Goal: Contribute content

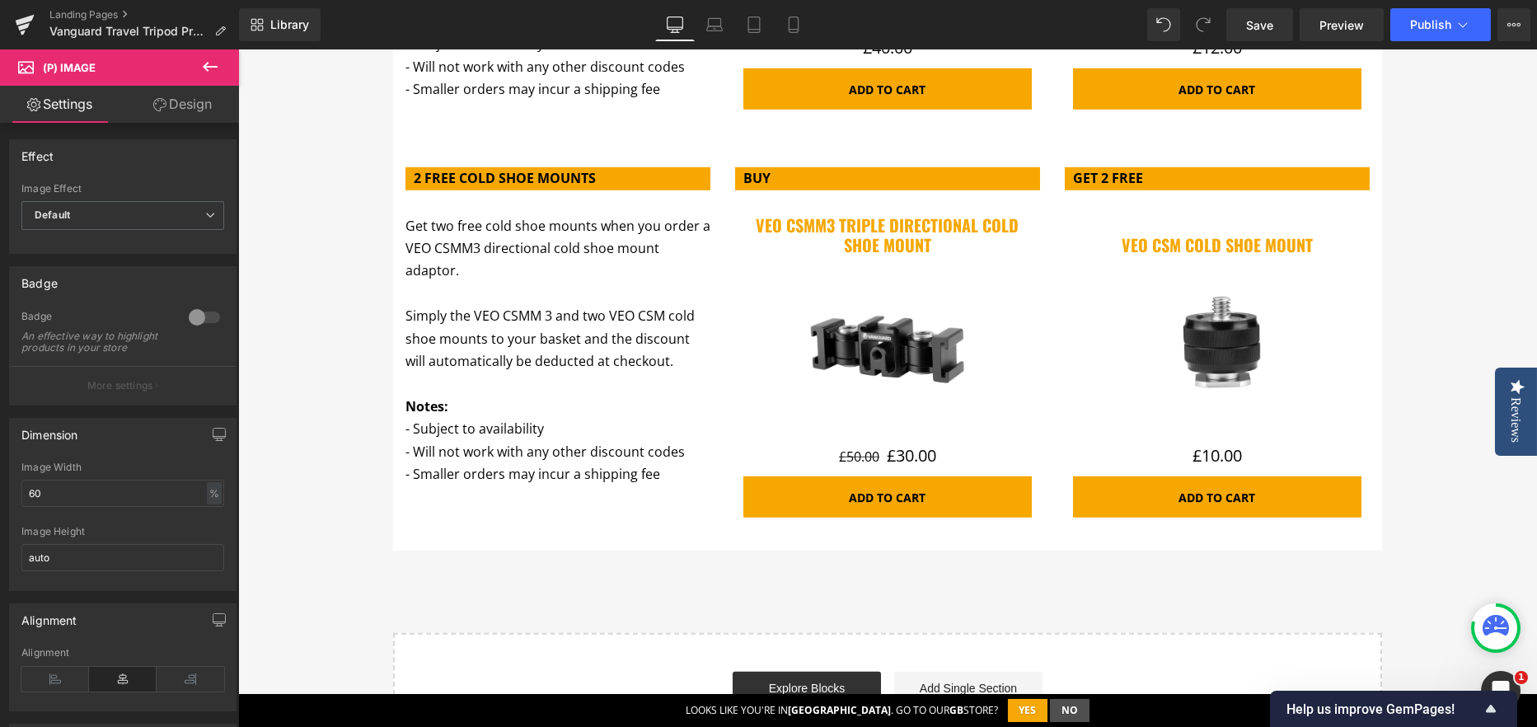
scroll to position [577, 0]
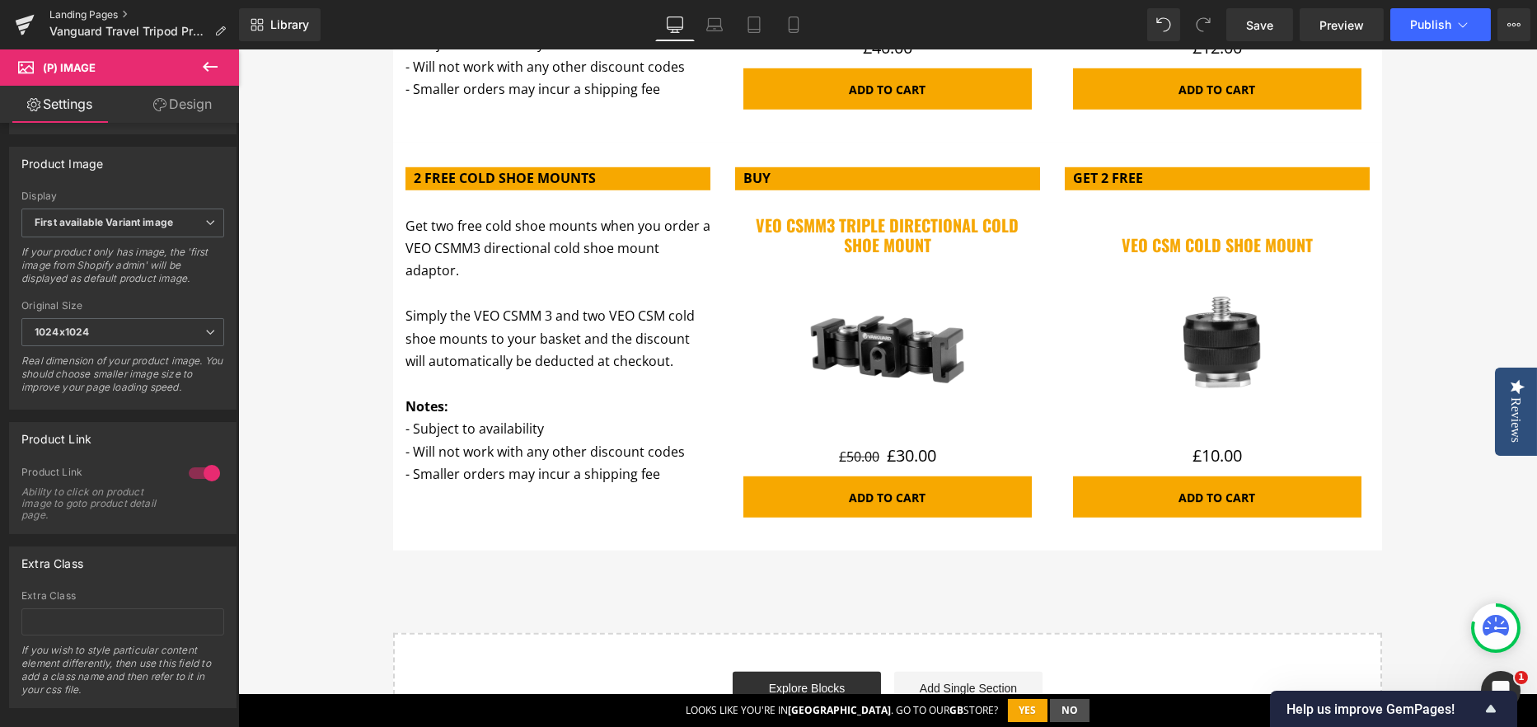
click at [102, 18] on link "Landing Pages" at bounding box center [144, 14] width 190 height 13
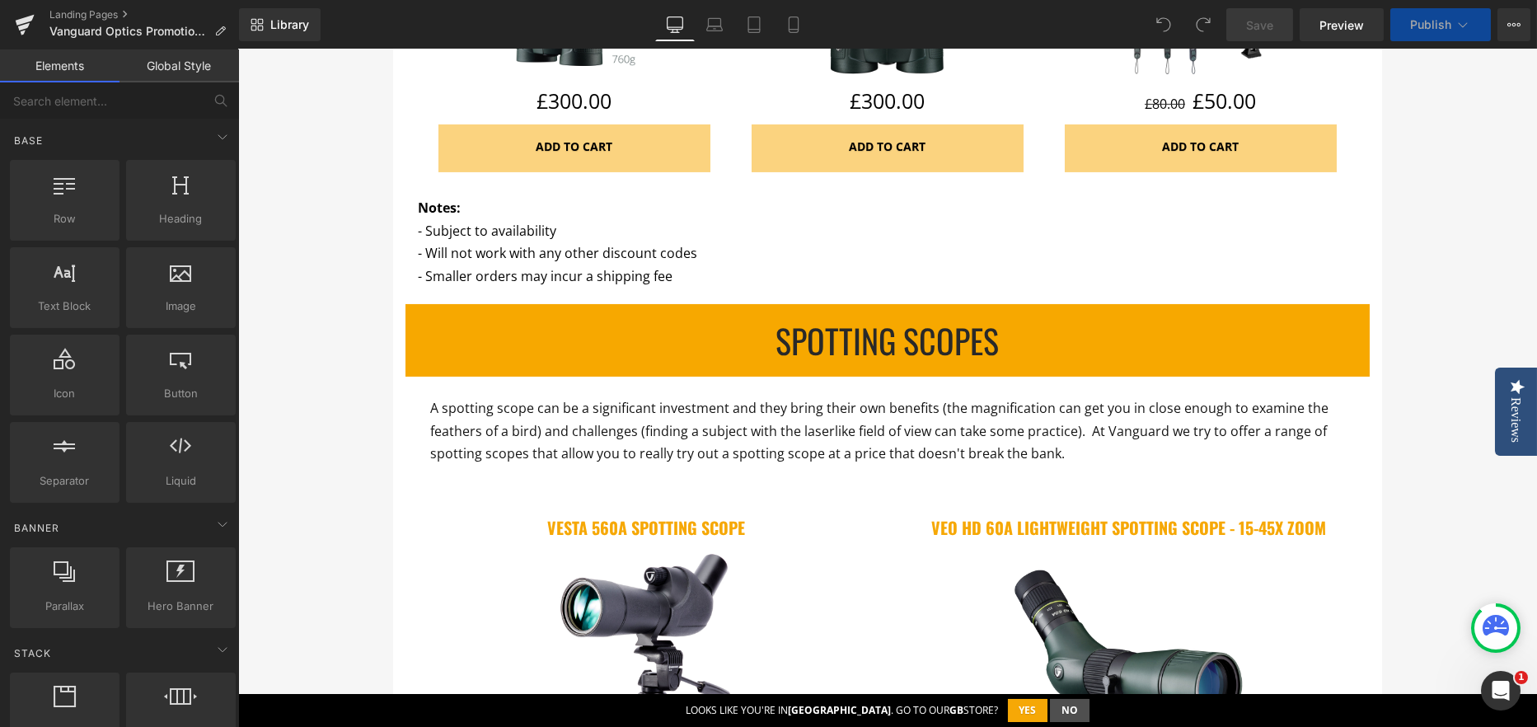
scroll to position [1896, 0]
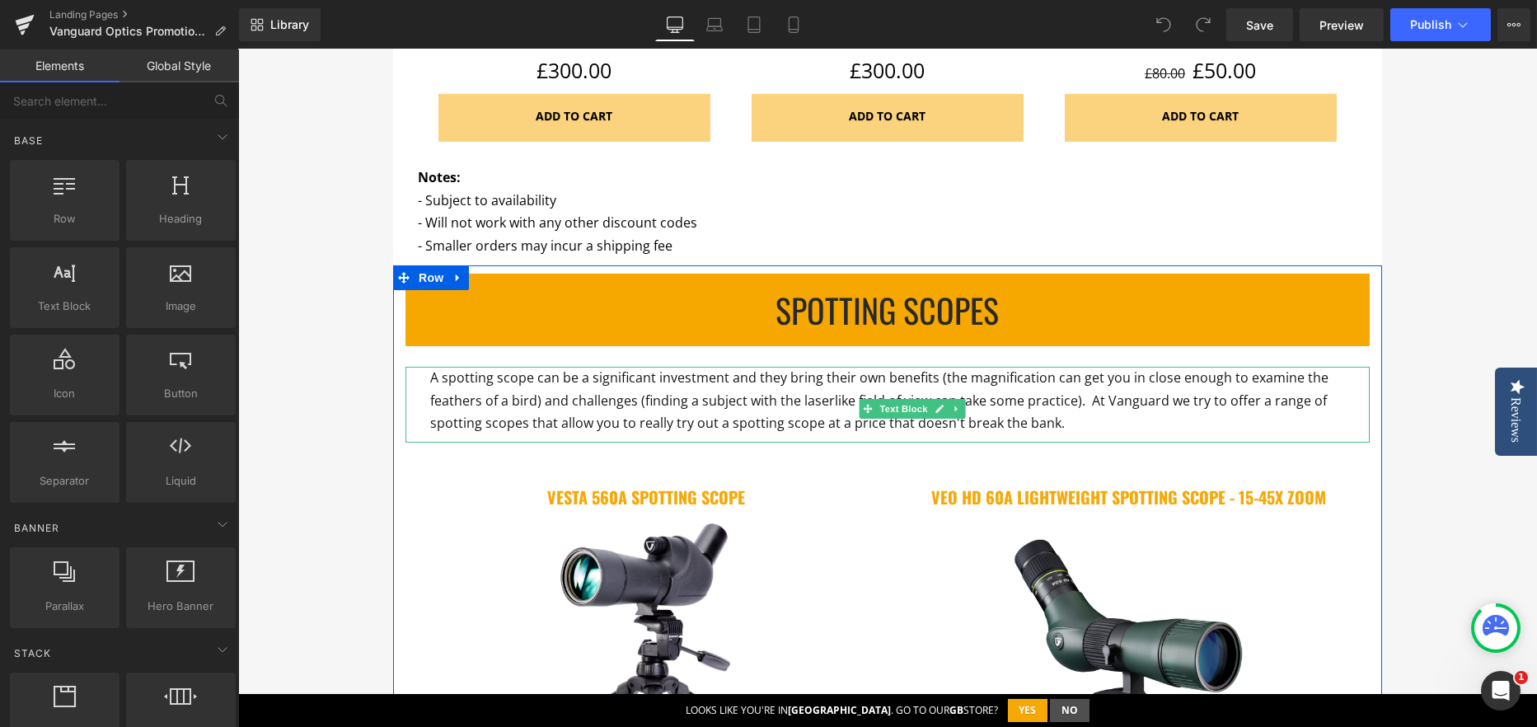
click at [1182, 389] on p "A spotting scope can be a significant investment and they bring their own benef…" at bounding box center [887, 401] width 915 height 68
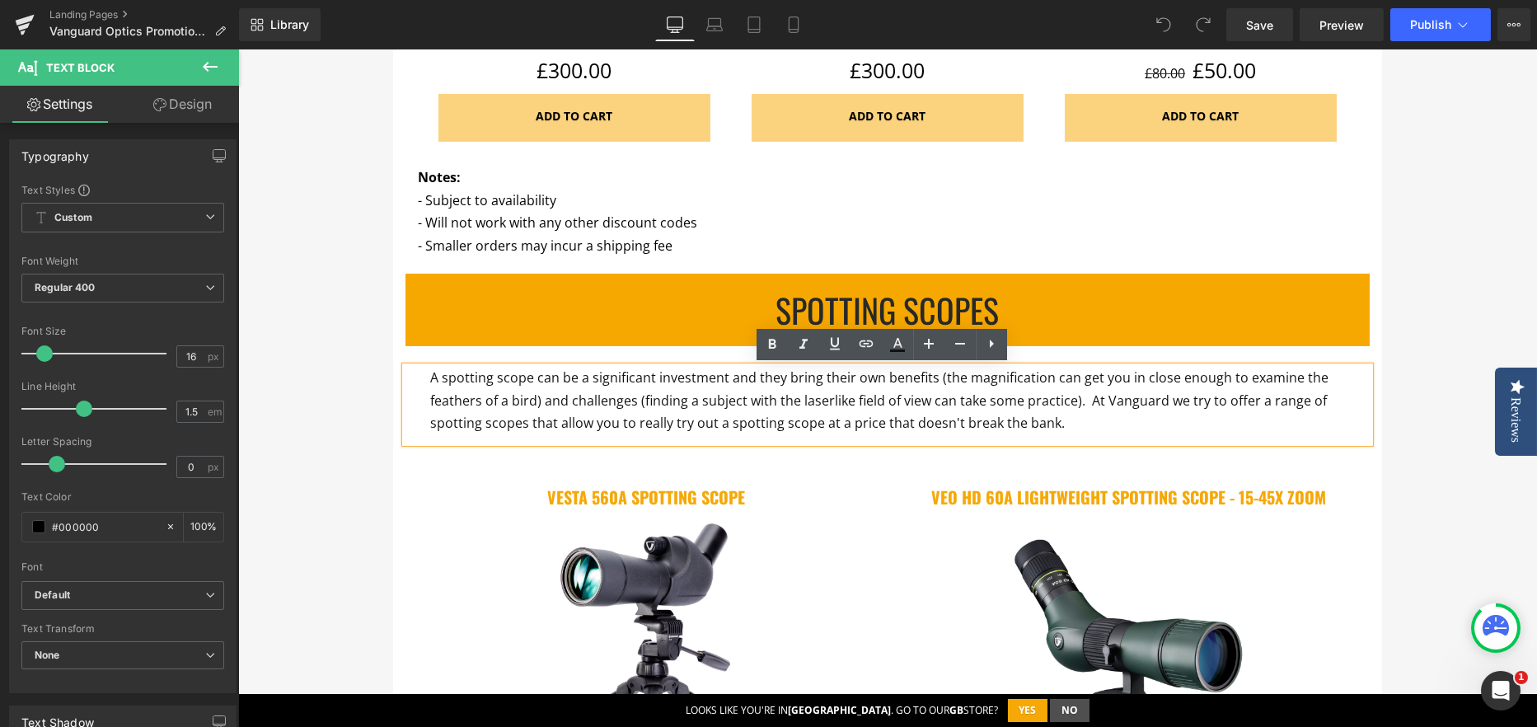
click at [1184, 397] on span "A spotting scope can be a significant investment and they bring their own benef…" at bounding box center [879, 399] width 898 height 63
drag, startPoint x: 1184, startPoint y: 397, endPoint x: 1213, endPoint y: 404, distance: 29.6
click at [1213, 404] on span "A spotting scope can be a significant investment and they bring their own benef…" at bounding box center [879, 399] width 898 height 63
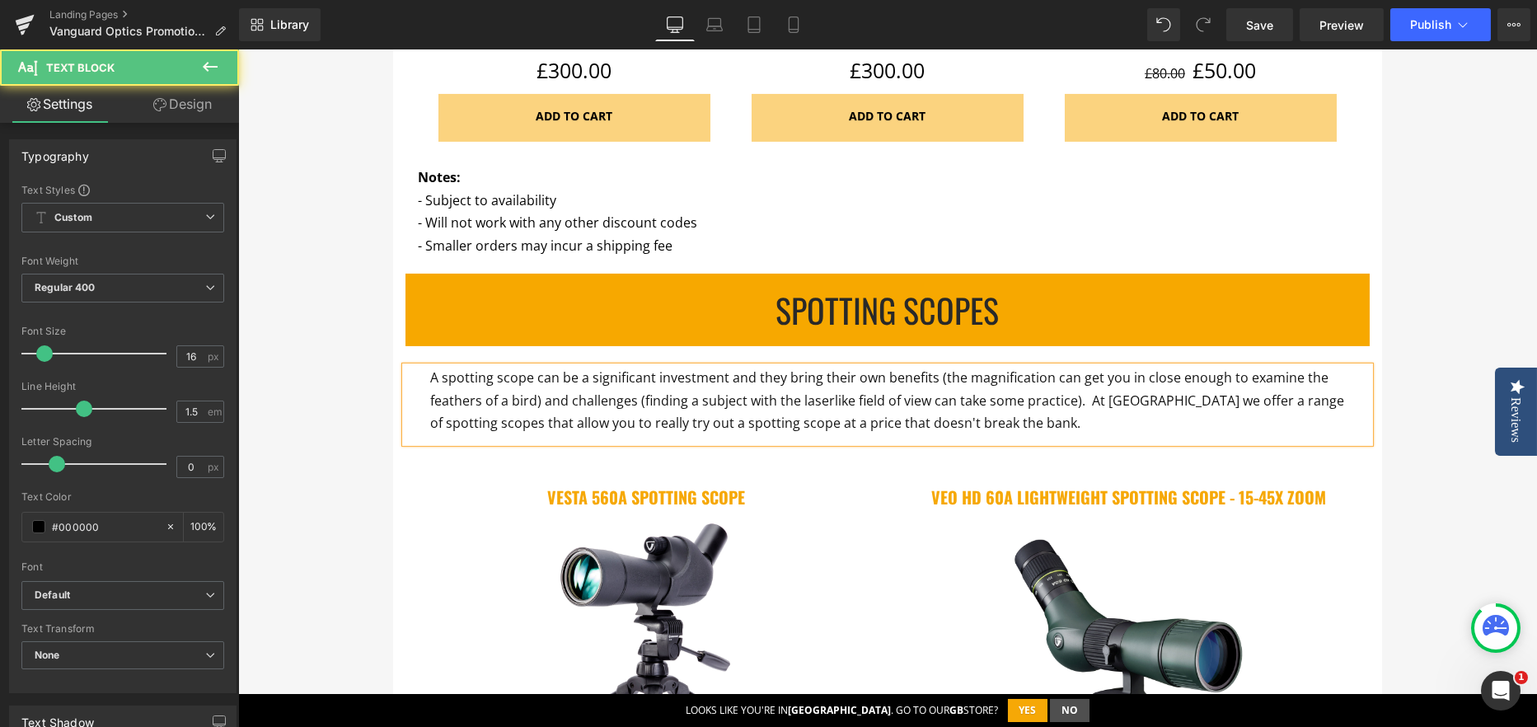
click at [585, 373] on span "A spotting scope can be a significant investment and they bring their own benef…" at bounding box center [887, 399] width 914 height 63
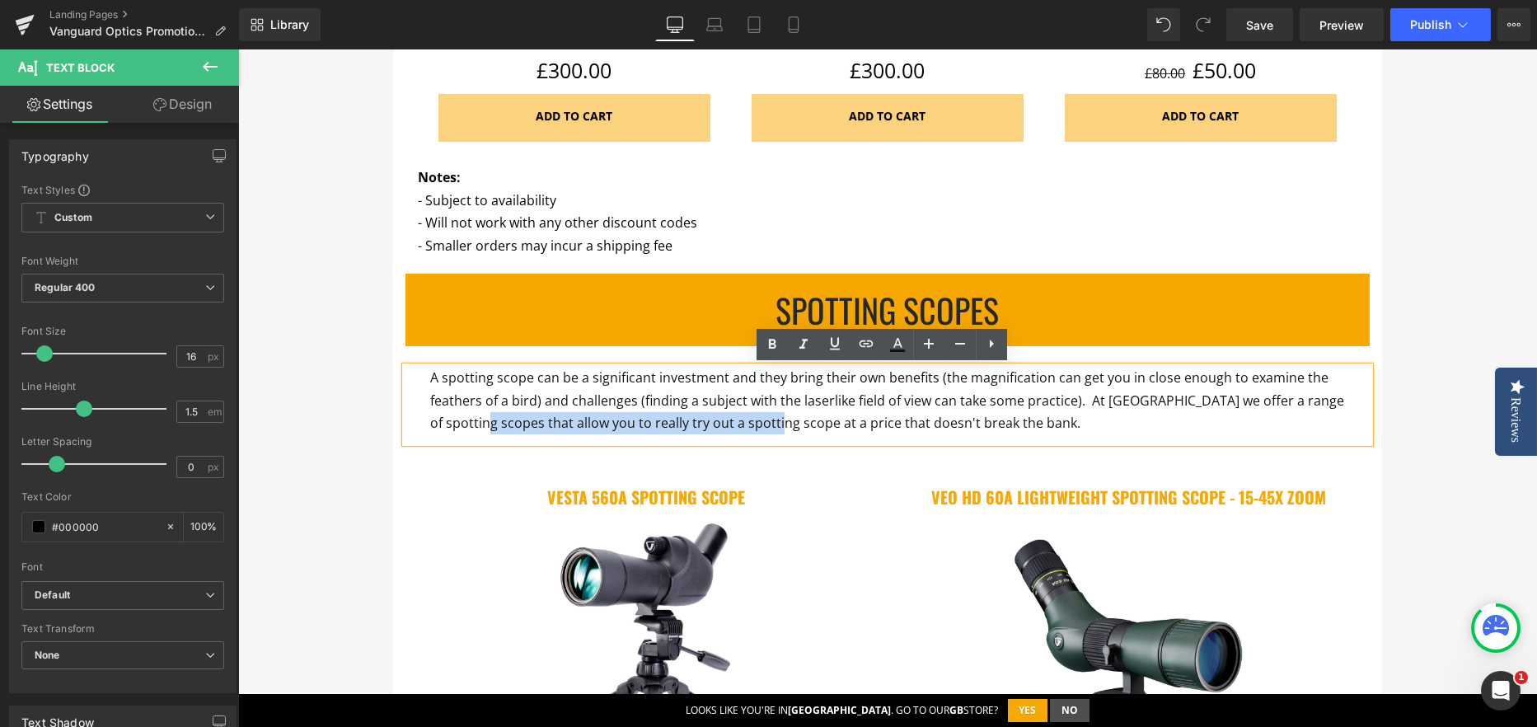
drag, startPoint x: 469, startPoint y: 422, endPoint x: 763, endPoint y: 420, distance: 294.2
click at [763, 420] on span "A spotting scope can be a significant investment and they bring their own benef…" at bounding box center [887, 399] width 914 height 63
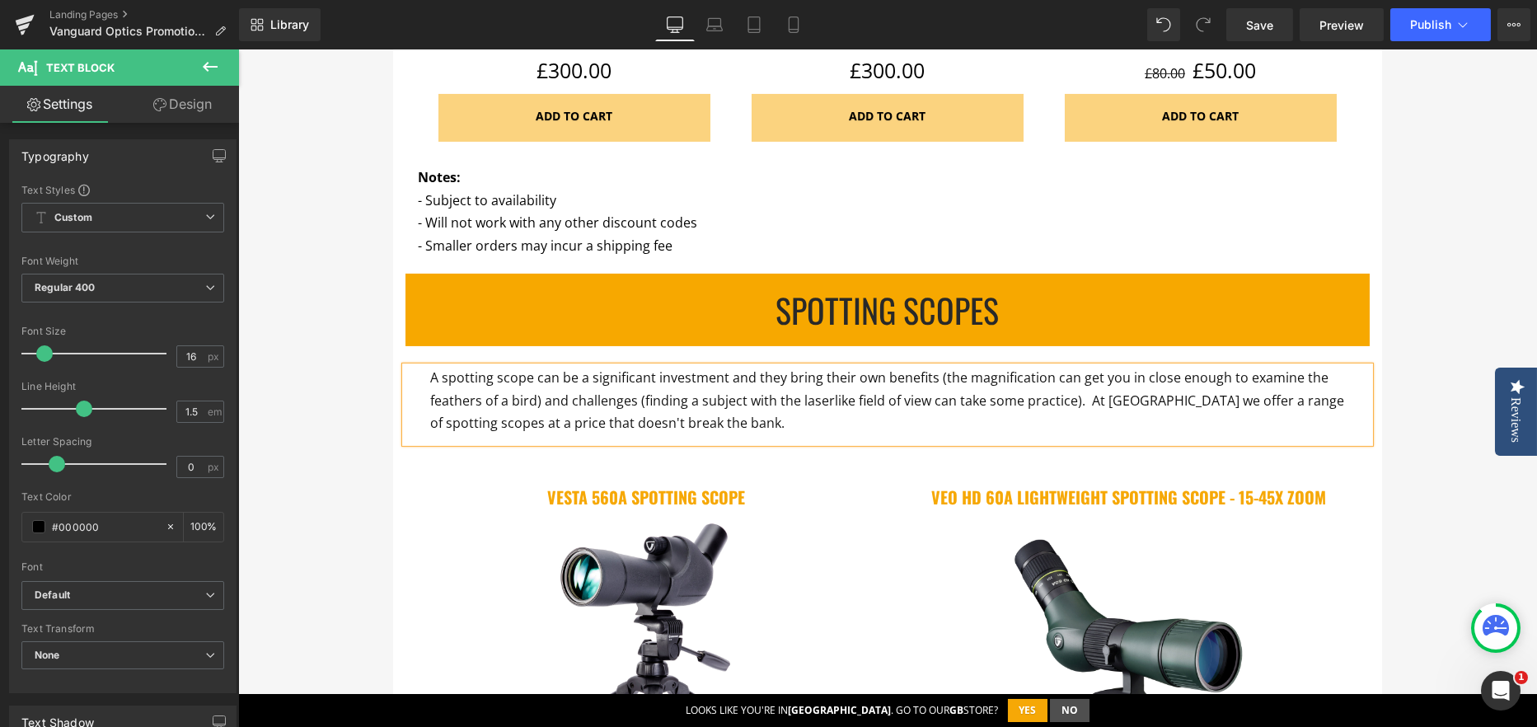
click at [789, 378] on span "A spotting scope can be a significant investment and they bring their own benef…" at bounding box center [887, 399] width 914 height 63
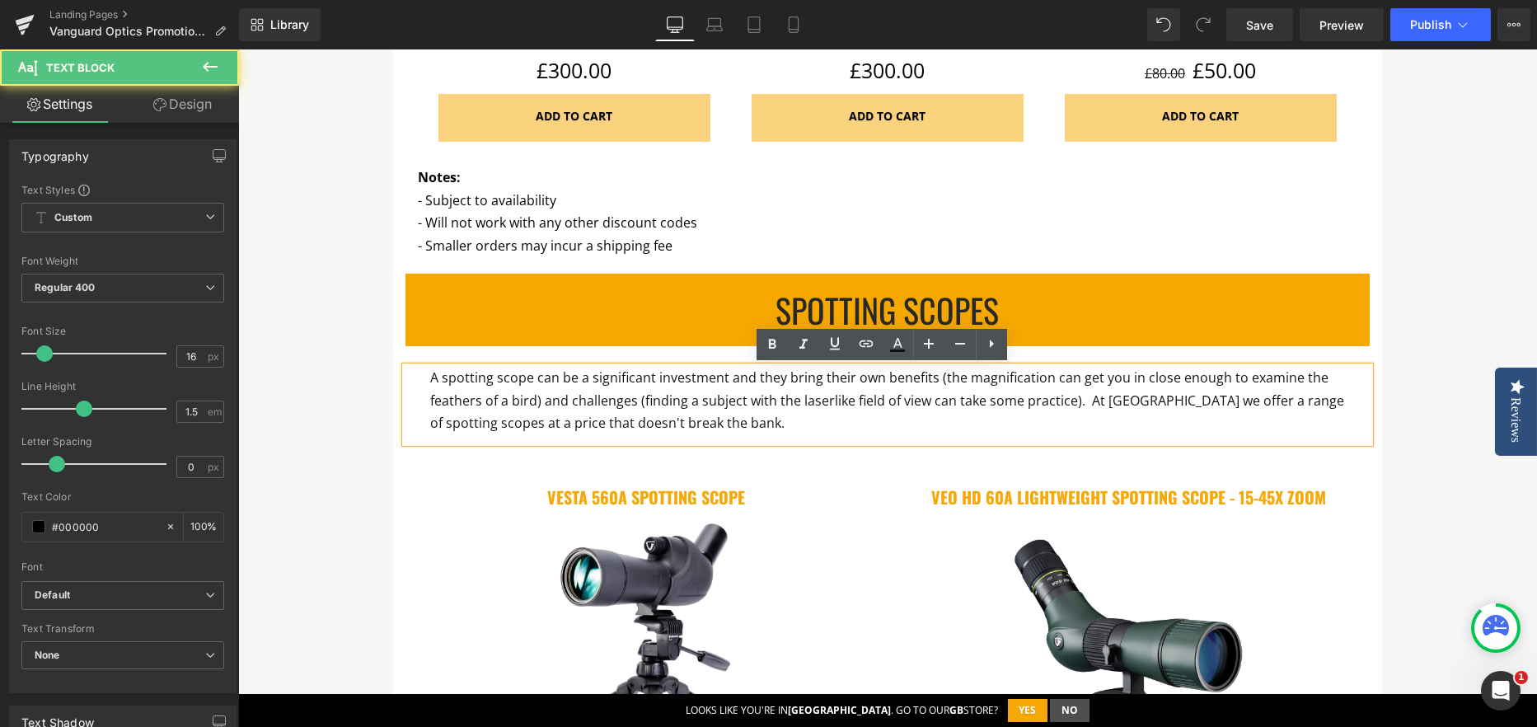
click at [774, 375] on span "A spotting scope can be a significant investment and they bring their own benef…" at bounding box center [887, 399] width 914 height 63
click at [767, 380] on span "A spotting scope can be a significant investment and they bring their own benef…" at bounding box center [887, 399] width 914 height 63
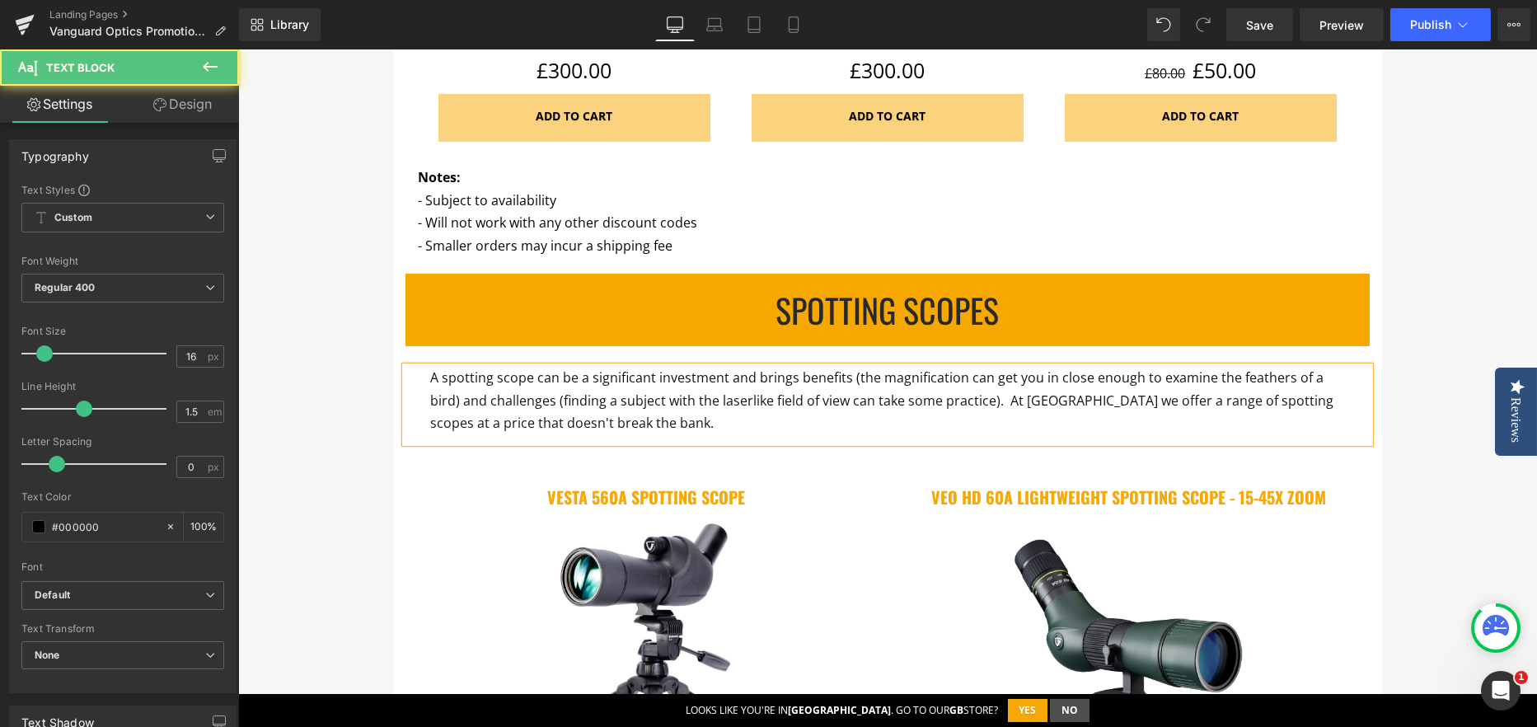
click at [906, 391] on span "A spotting scope can be a significant investment and brings benefits (the magni…" at bounding box center [881, 399] width 903 height 63
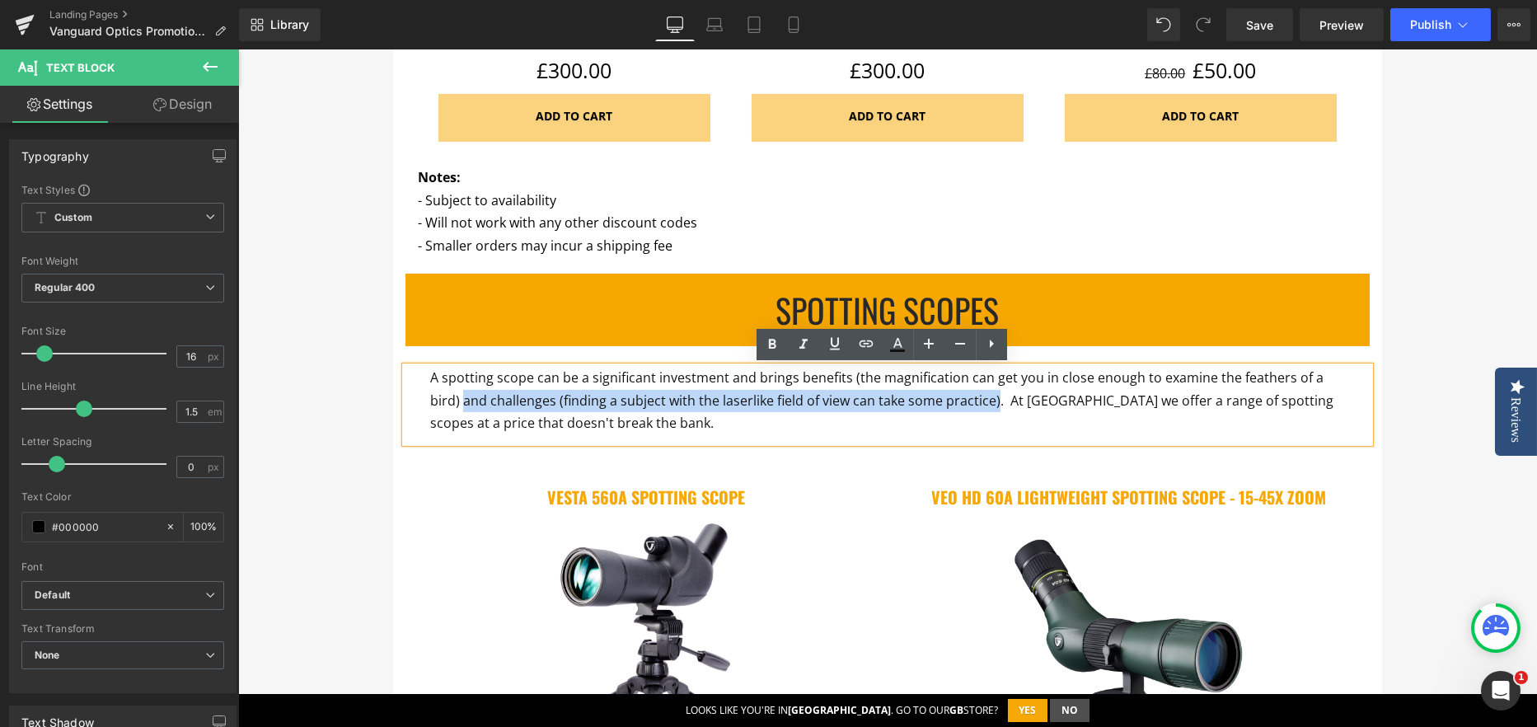
drag, startPoint x: 955, startPoint y: 400, endPoint x: 417, endPoint y: 406, distance: 538.2
click at [417, 406] on div "A spotting scope can be a significant investment and brings benefits (the magni…" at bounding box center [888, 405] width 964 height 76
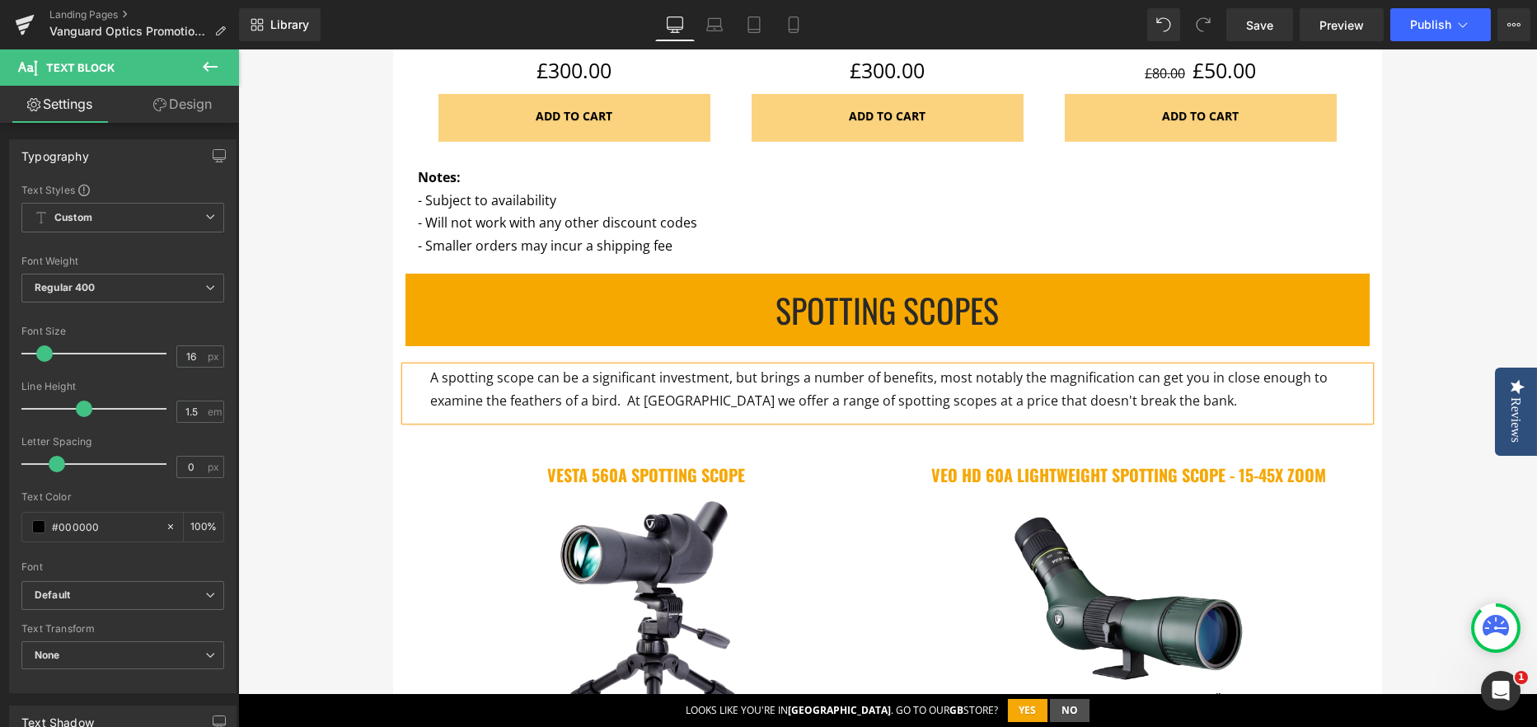
click at [800, 407] on span "A spotting scope can be a significant investment, but brings a number of benefi…" at bounding box center [879, 388] width 898 height 40
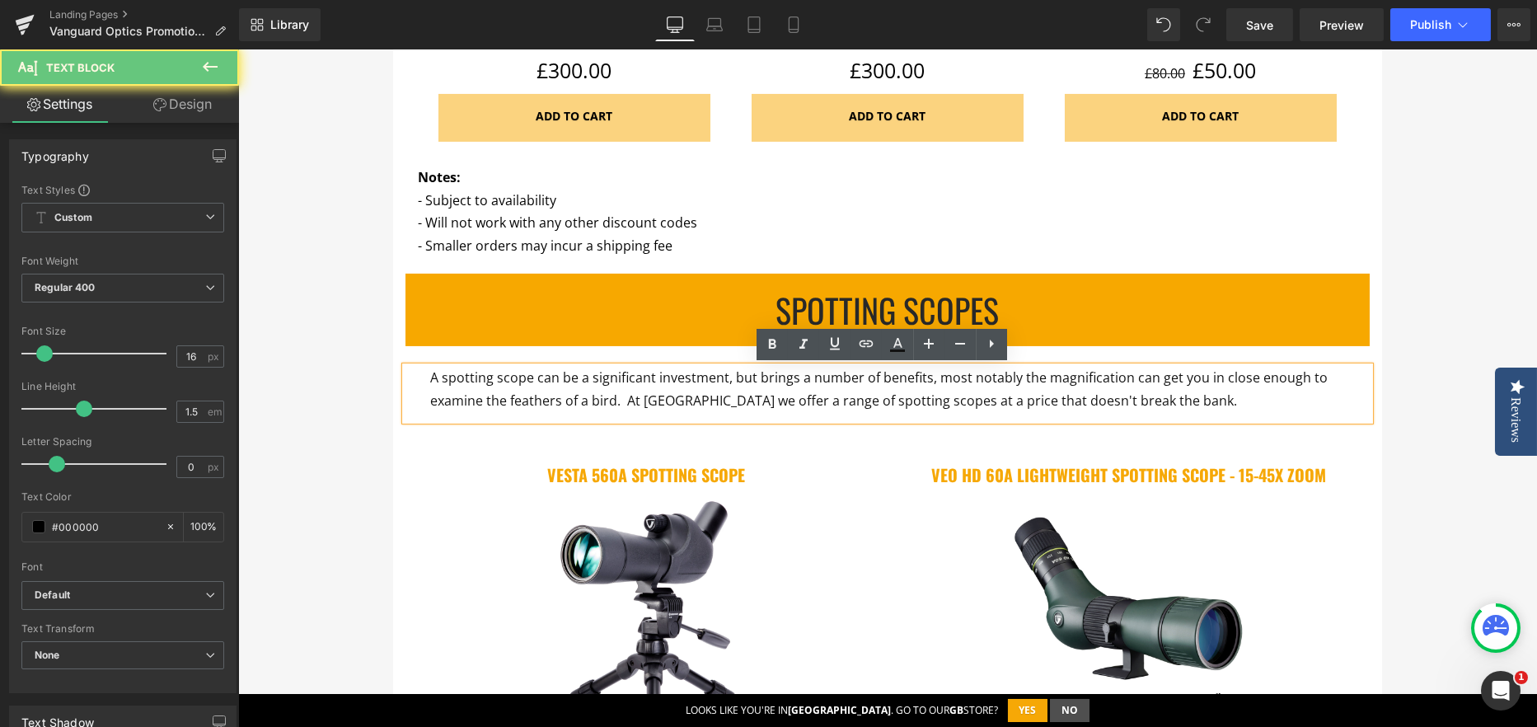
click at [902, 396] on span "A spotting scope can be a significant investment, but brings a number of benefi…" at bounding box center [879, 388] width 898 height 40
click at [944, 396] on span "A spotting scope can be a significant investment, but brings a number of benefi…" at bounding box center [879, 388] width 898 height 40
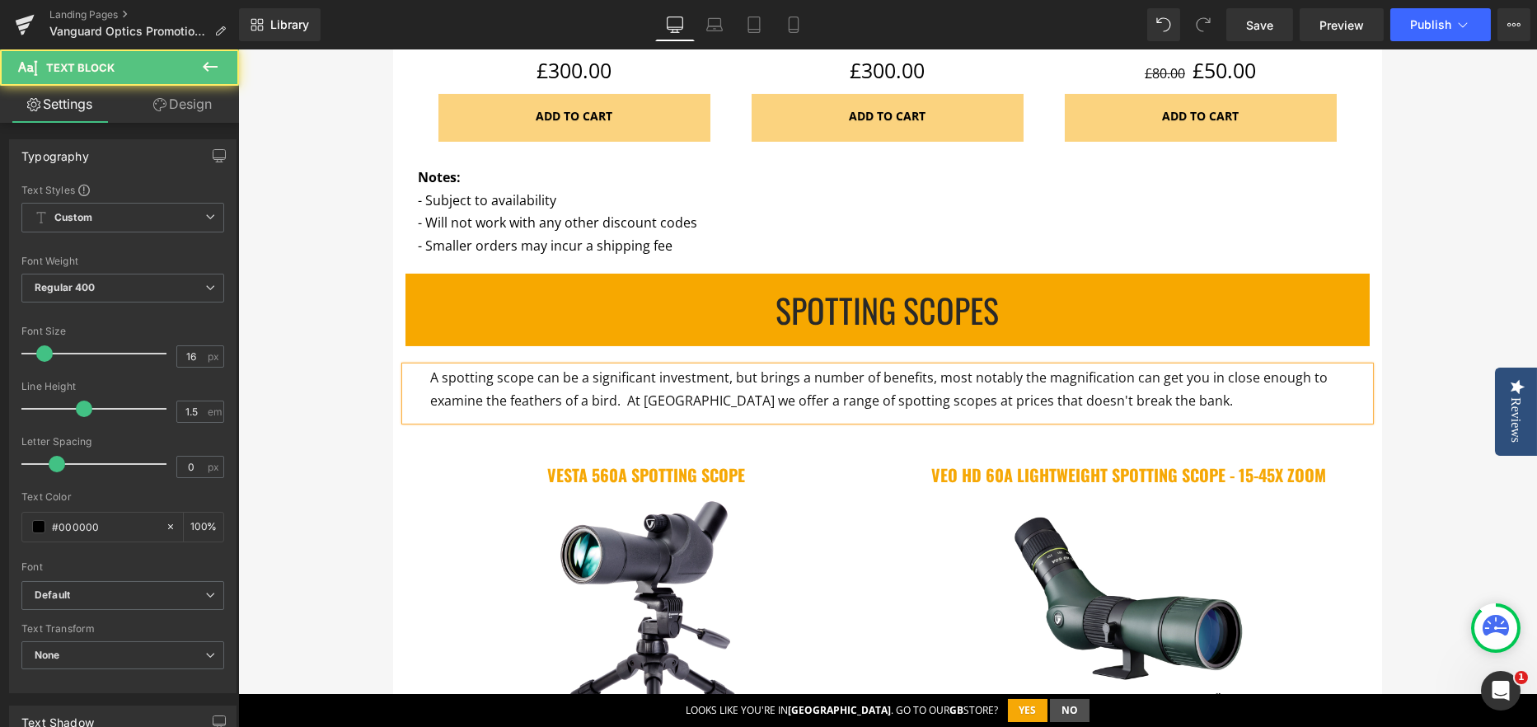
click at [1024, 399] on span "A spotting scope can be a significant investment, but brings a number of benefi…" at bounding box center [879, 388] width 898 height 40
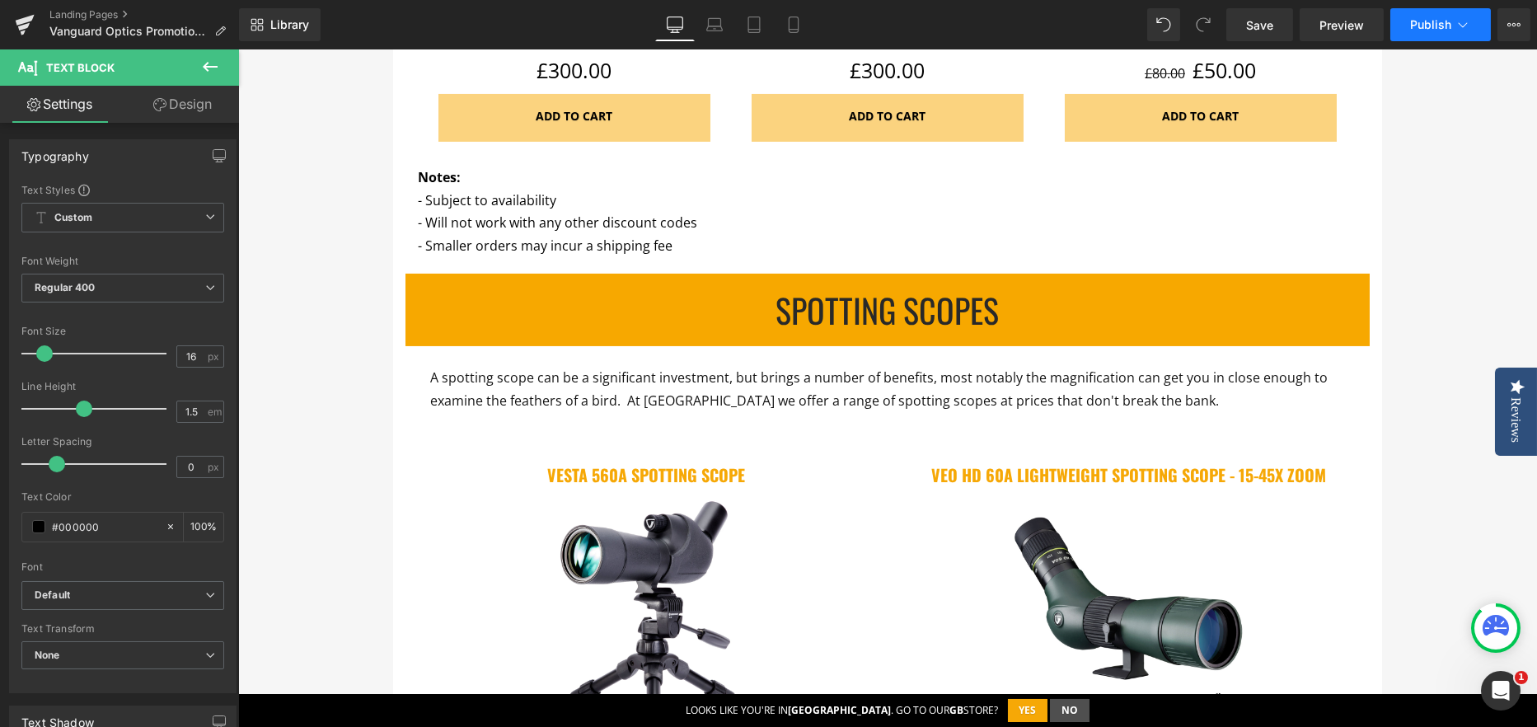
click at [1437, 31] on button "Publish" at bounding box center [1440, 24] width 101 height 33
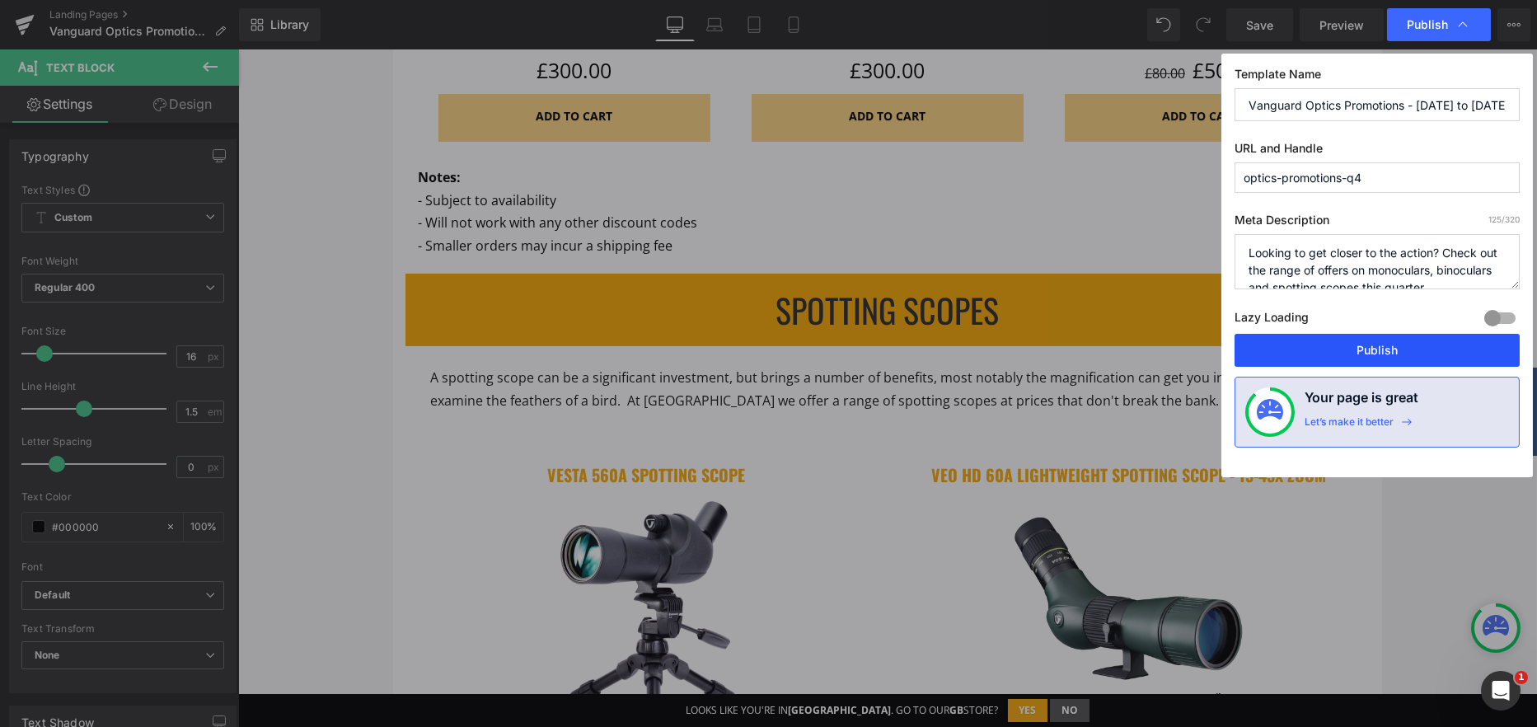
click at [1355, 345] on button "Publish" at bounding box center [1377, 350] width 285 height 33
